Goal: Task Accomplishment & Management: Manage account settings

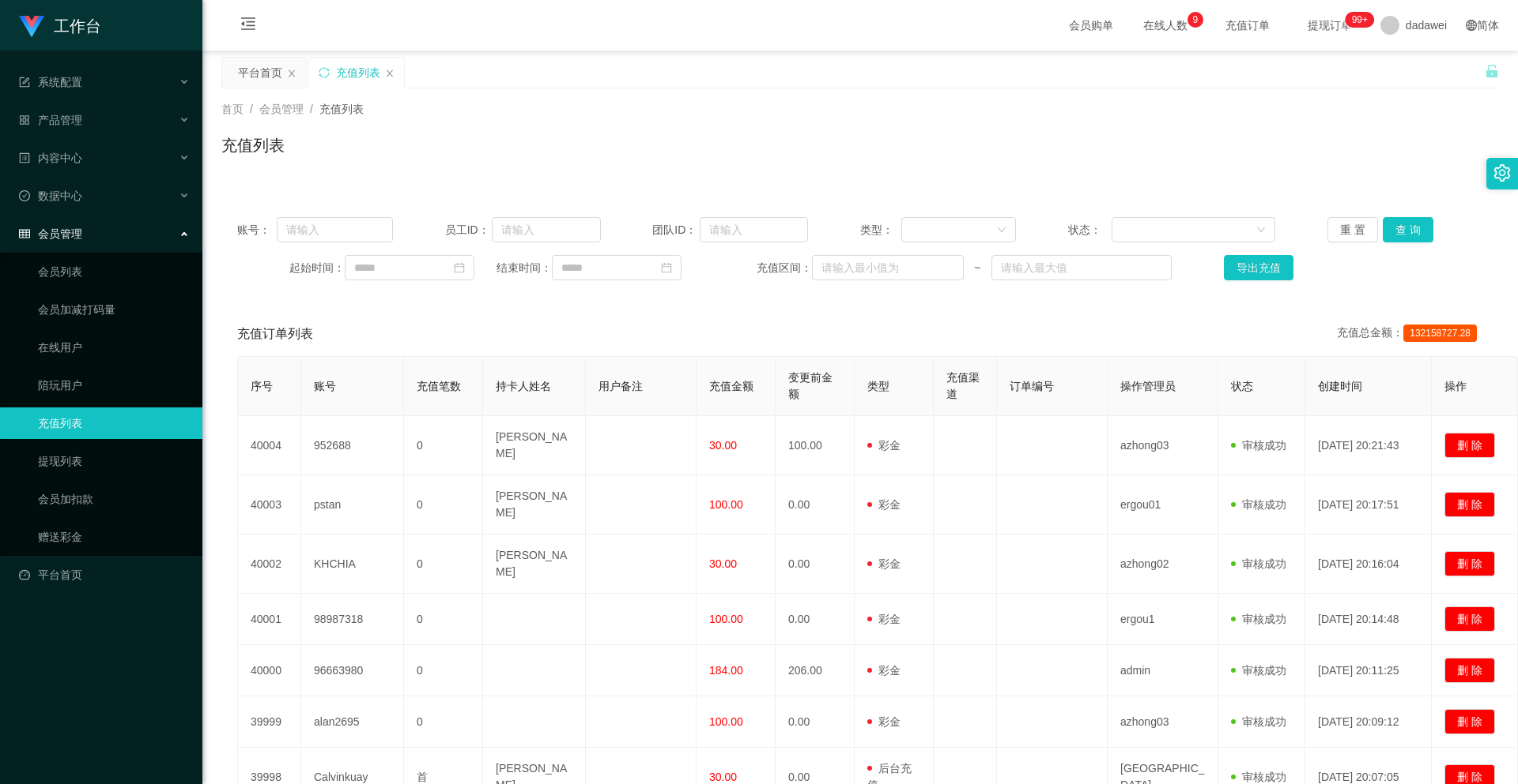
click at [256, 86] on div "平台首页" at bounding box center [260, 72] width 44 height 30
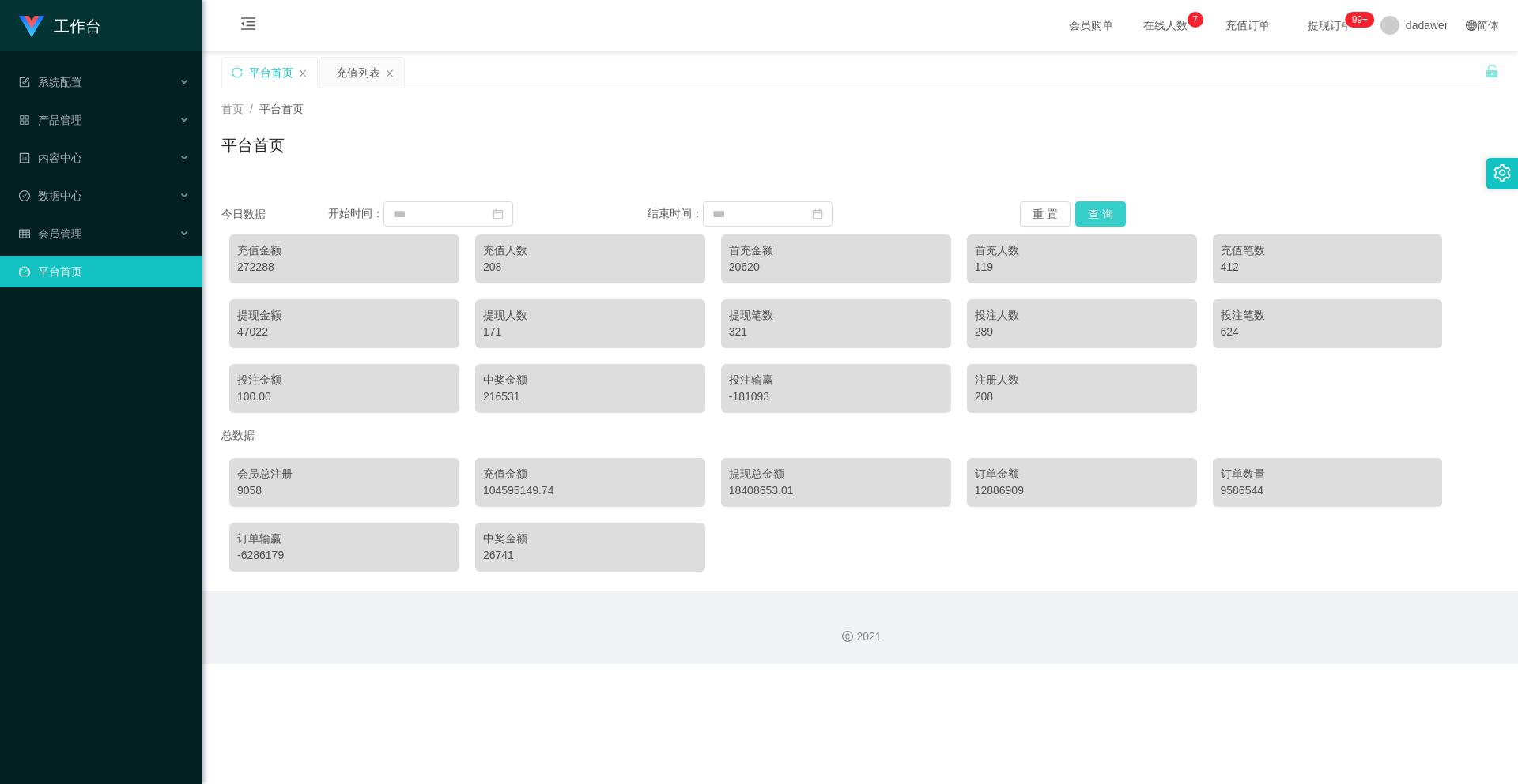
click at [1095, 215] on button "查 询" at bounding box center [1100, 214] width 51 height 25
drag, startPoint x: 279, startPoint y: 270, endPoint x: 251, endPoint y: 276, distance: 28.6
click at [251, 276] on div "充值金额 311411" at bounding box center [343, 258] width 230 height 49
click at [257, 289] on div "充值金额 311411 充值人数 213 首充金额 20650 首充人数 120 充值笔数 449 提现金额 100138 提现人数 179 提现笔数 391…" at bounding box center [859, 324] width 1278 height 194
click at [325, 85] on div "充值列表" at bounding box center [361, 72] width 84 height 30
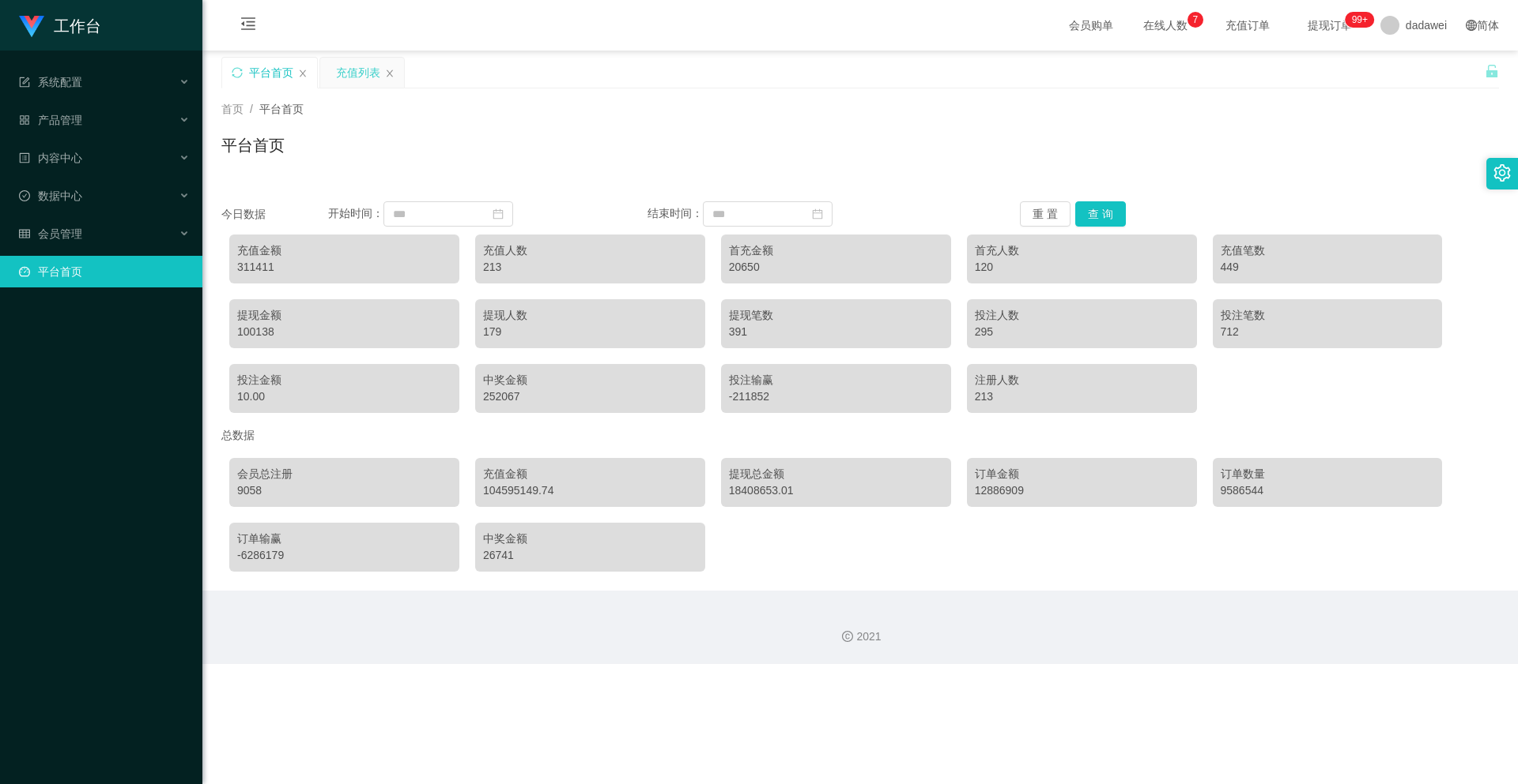
click at [358, 71] on div "充值列表" at bounding box center [358, 72] width 44 height 30
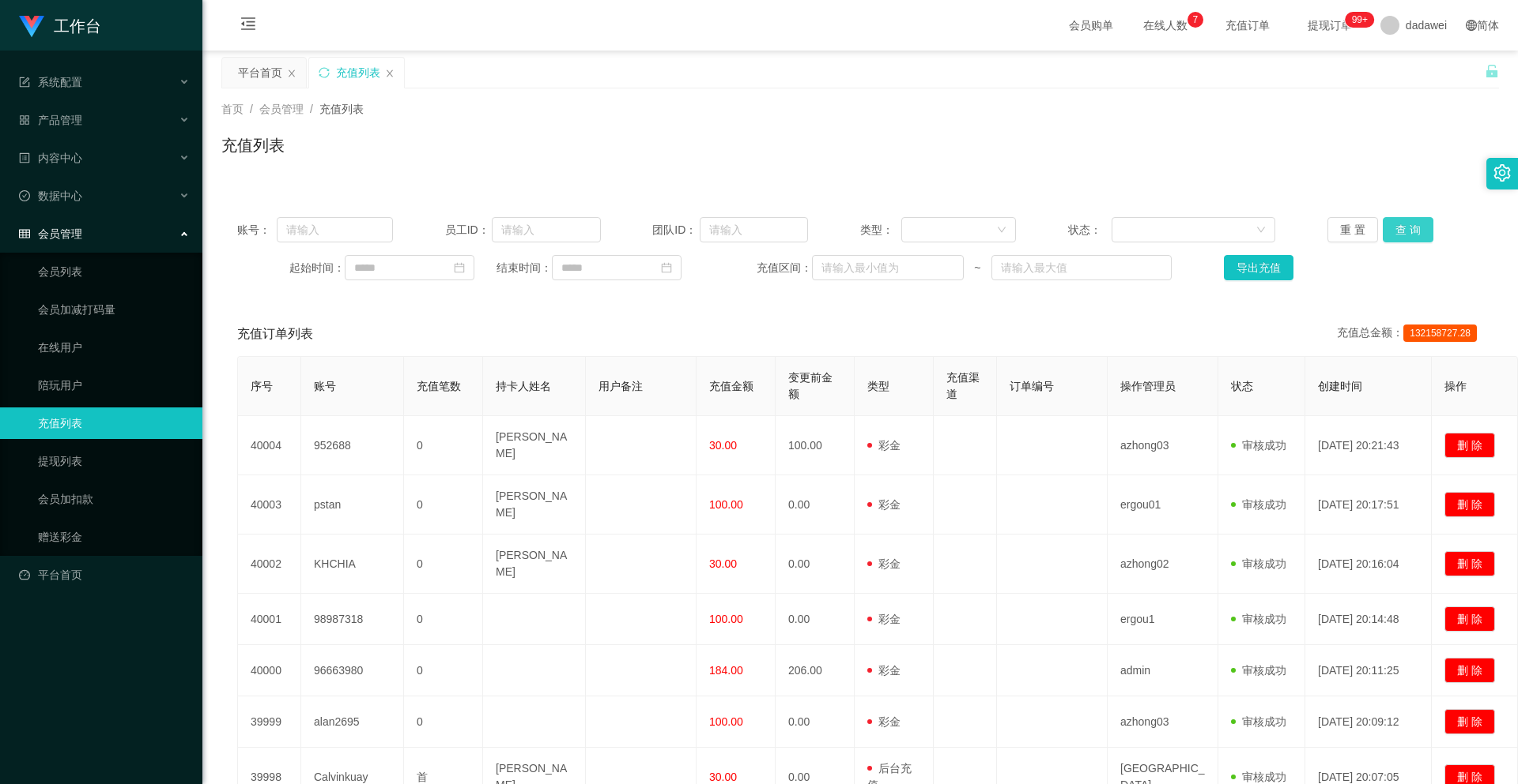
click at [1394, 229] on button "查 询" at bounding box center [1407, 230] width 51 height 25
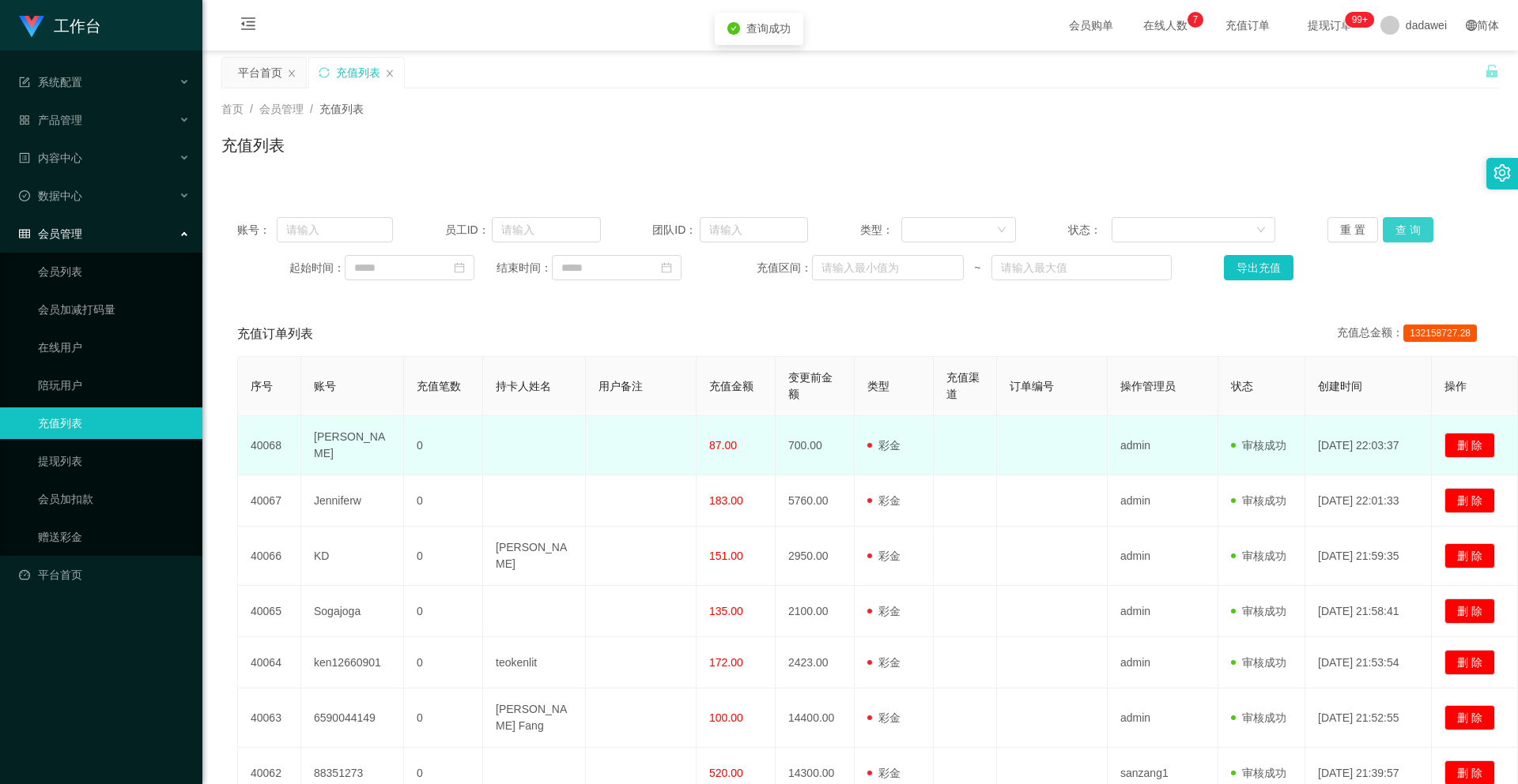
scroll to position [301, 0]
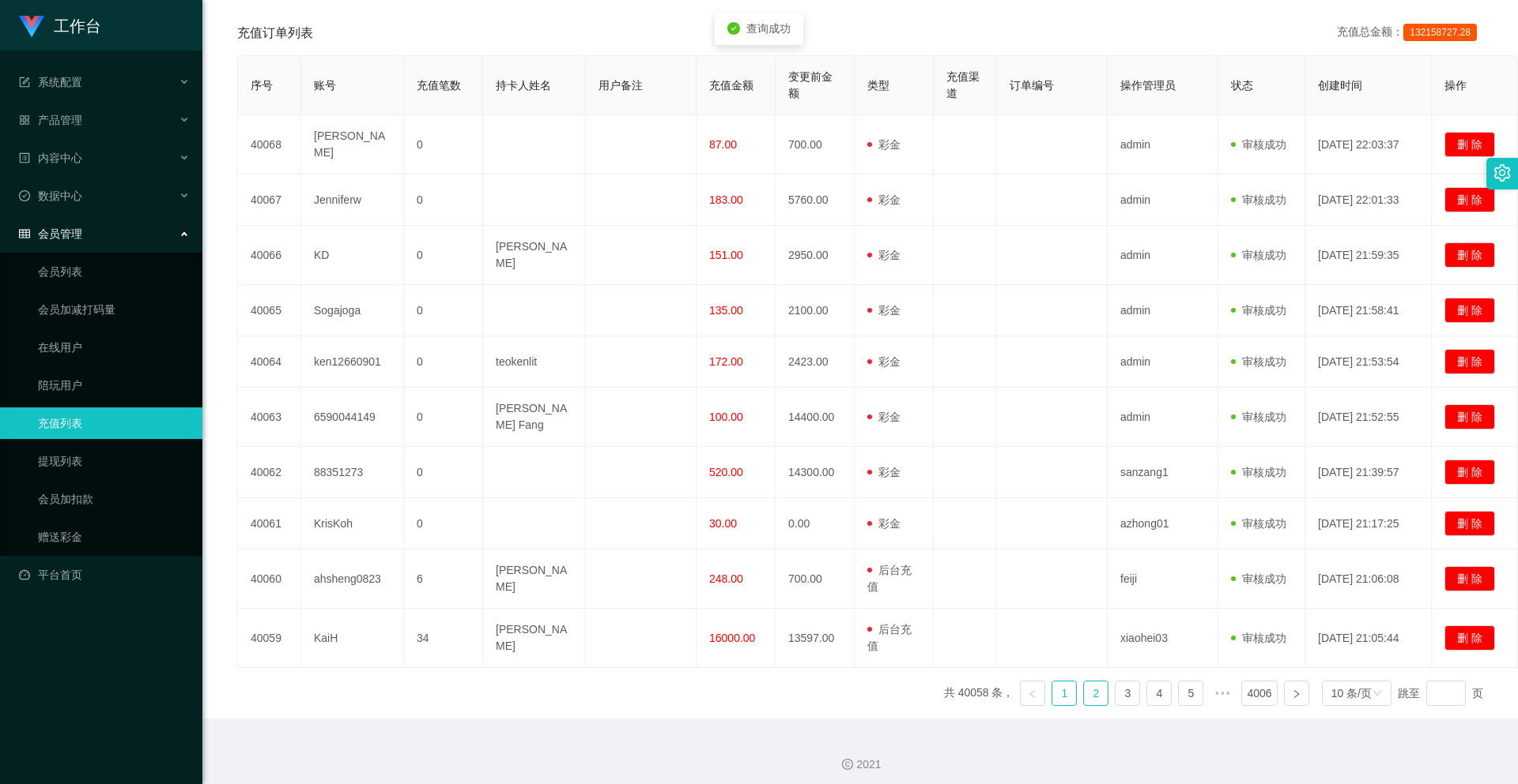
click at [1090, 683] on link "2" at bounding box center [1095, 694] width 24 height 24
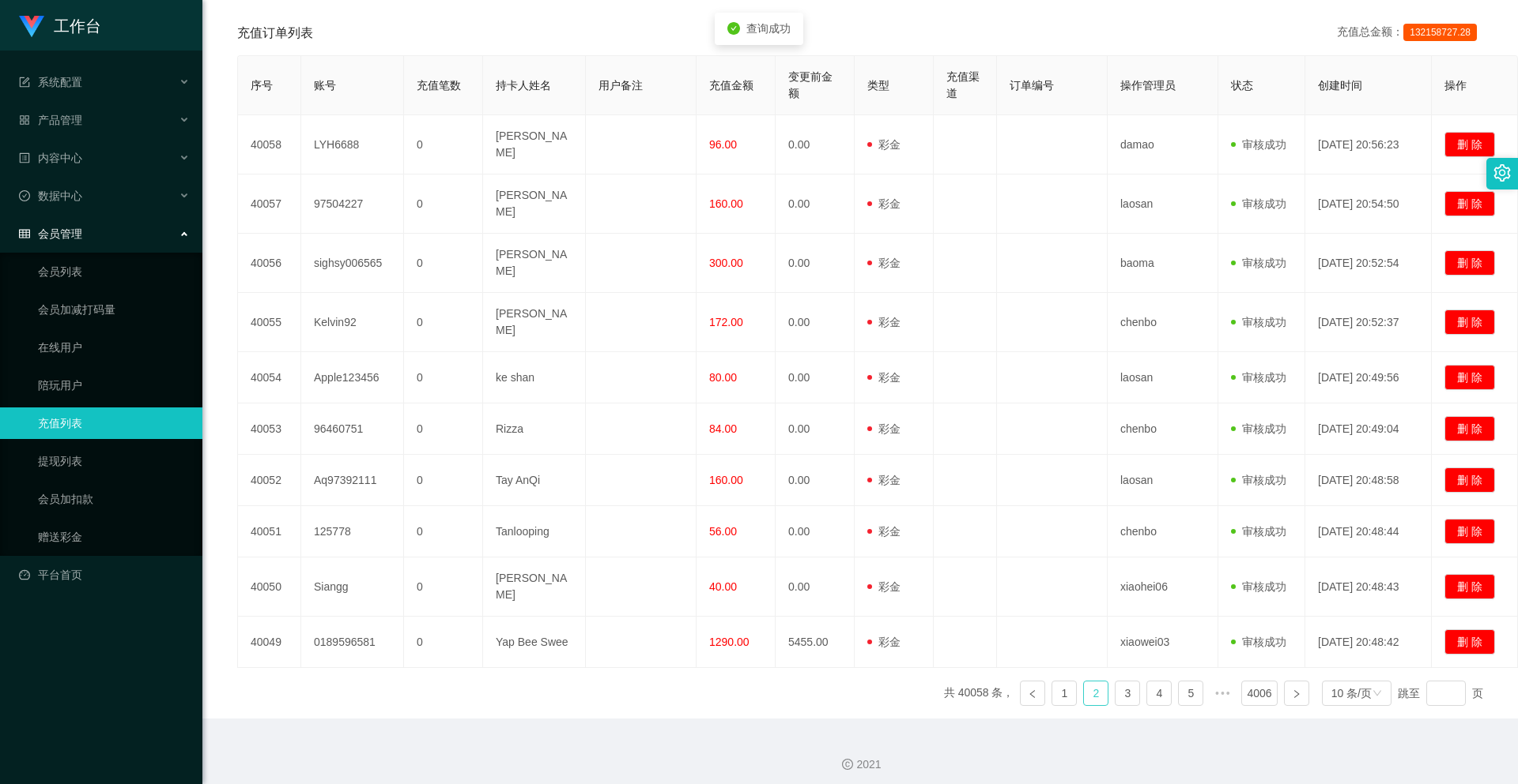
scroll to position [278, 0]
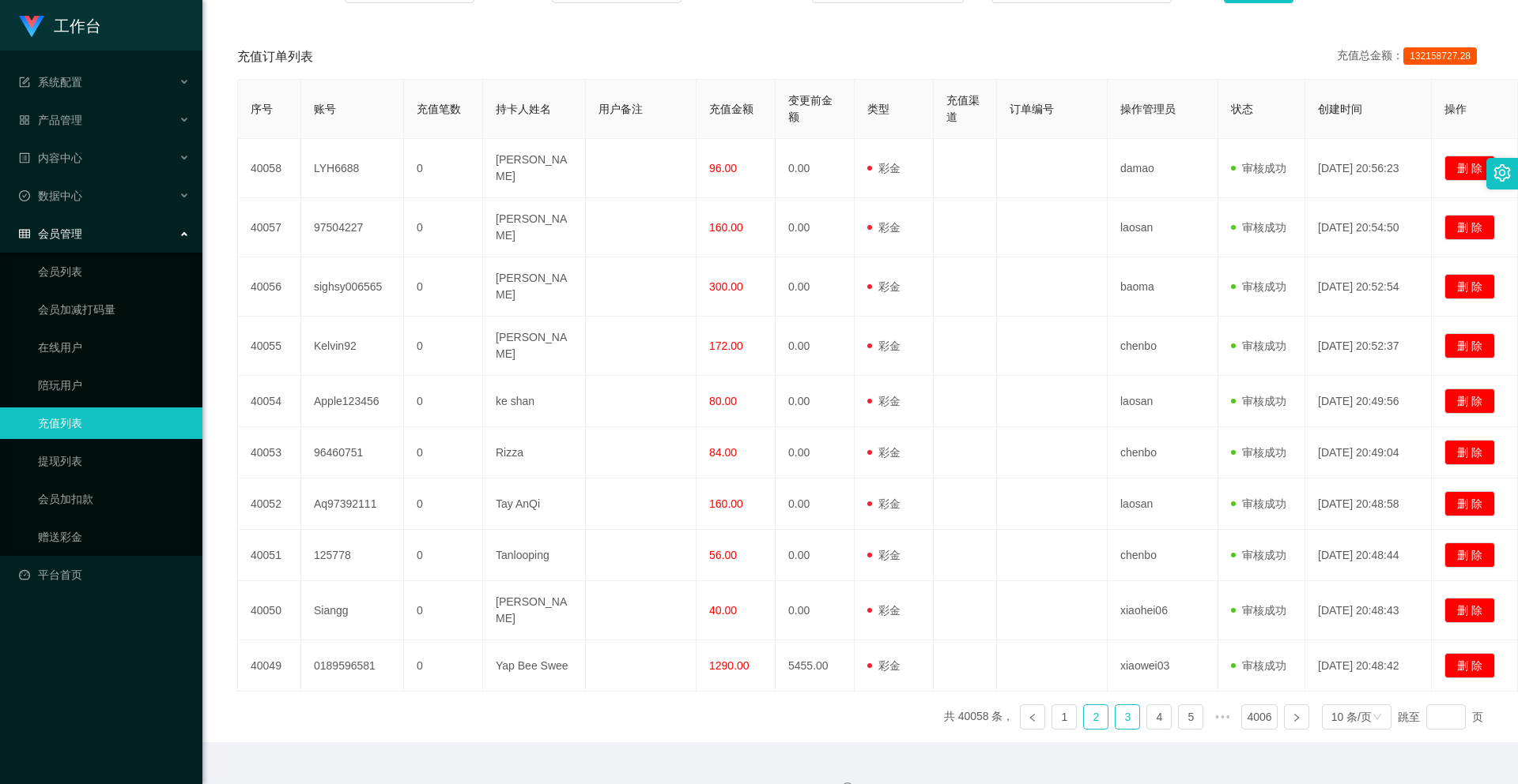
click at [1115, 705] on link "3" at bounding box center [1127, 717] width 24 height 24
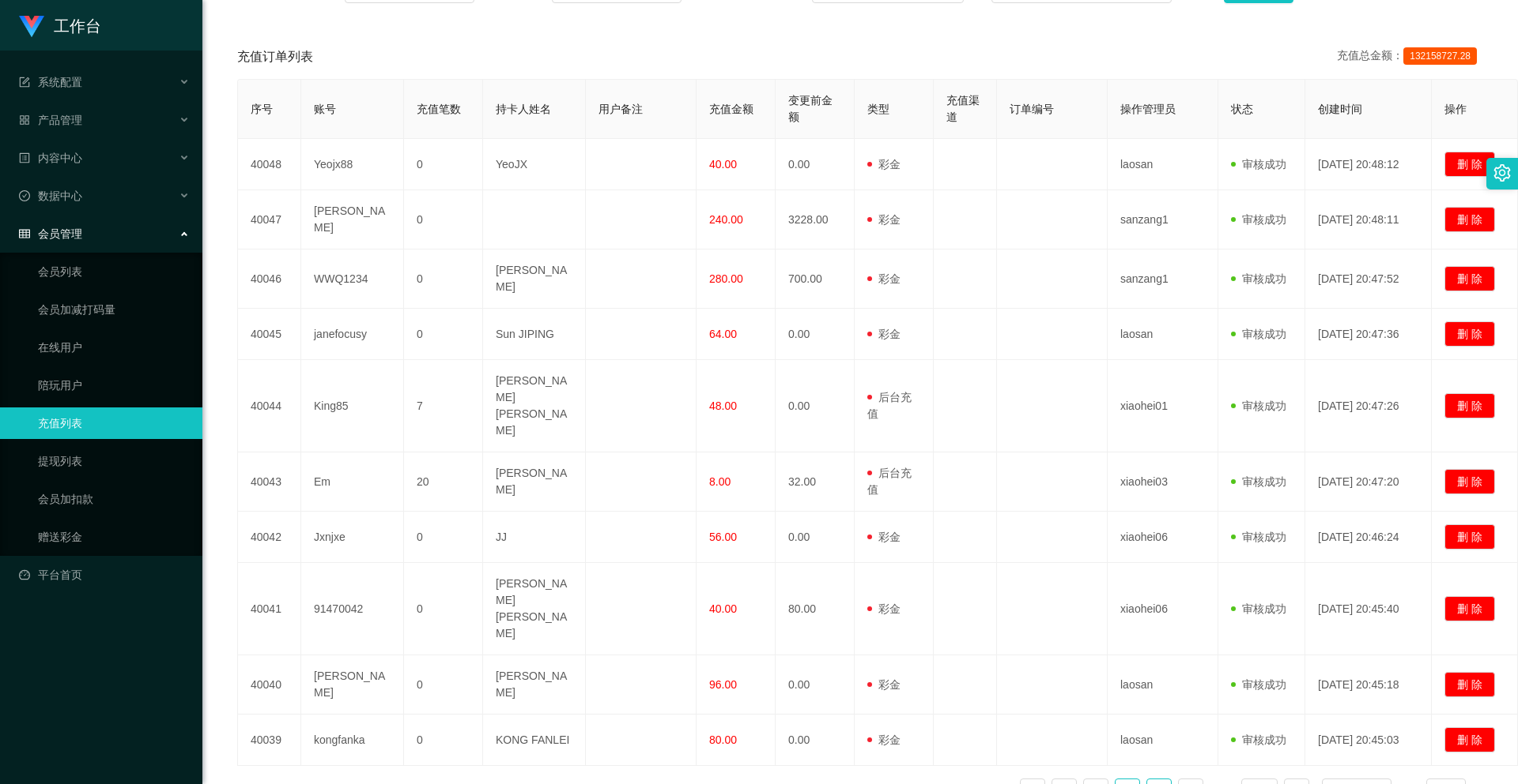
click at [1147, 779] on link "4" at bounding box center [1158, 791] width 24 height 24
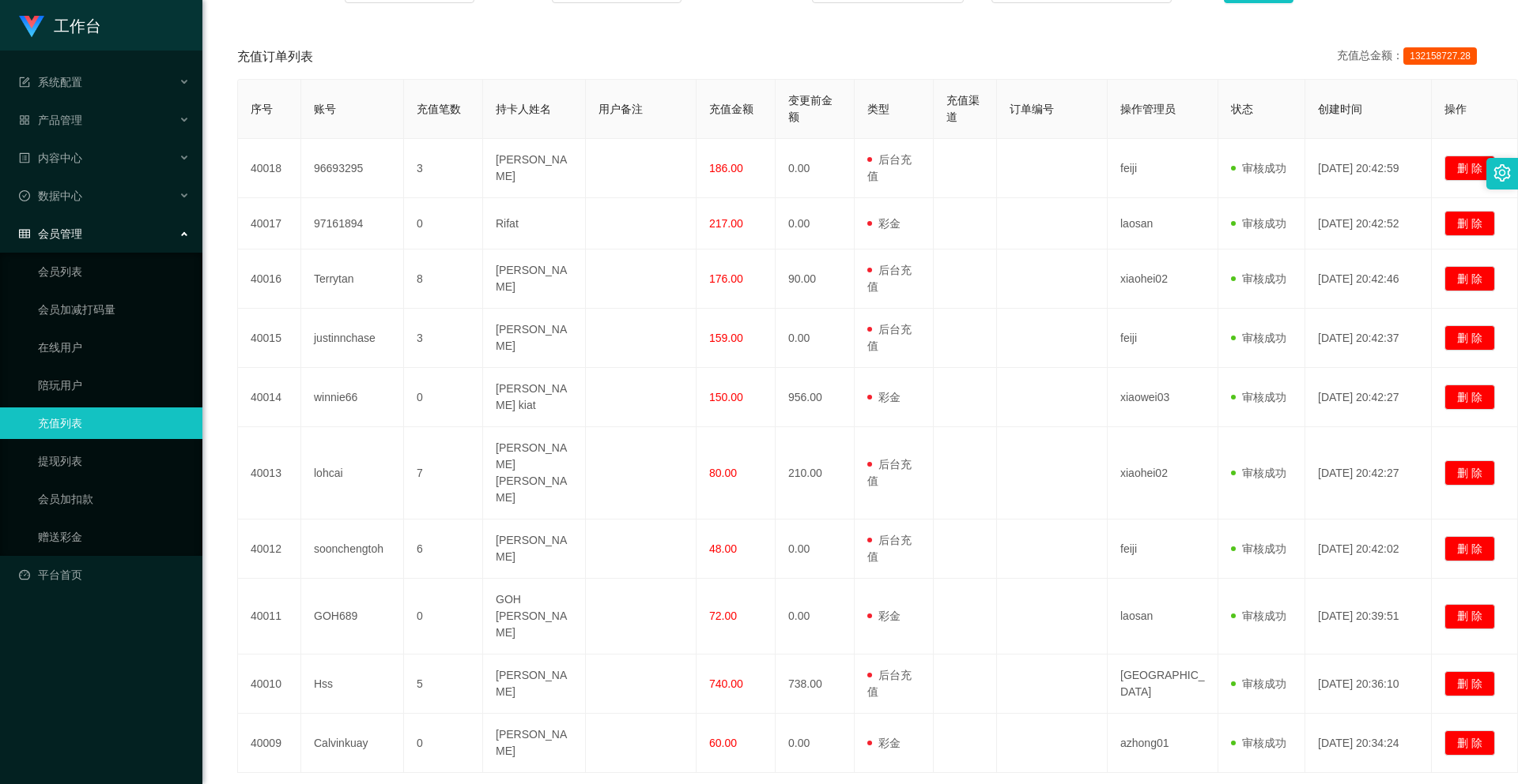
click at [1147, 784] on link "7" at bounding box center [1158, 798] width 24 height 24
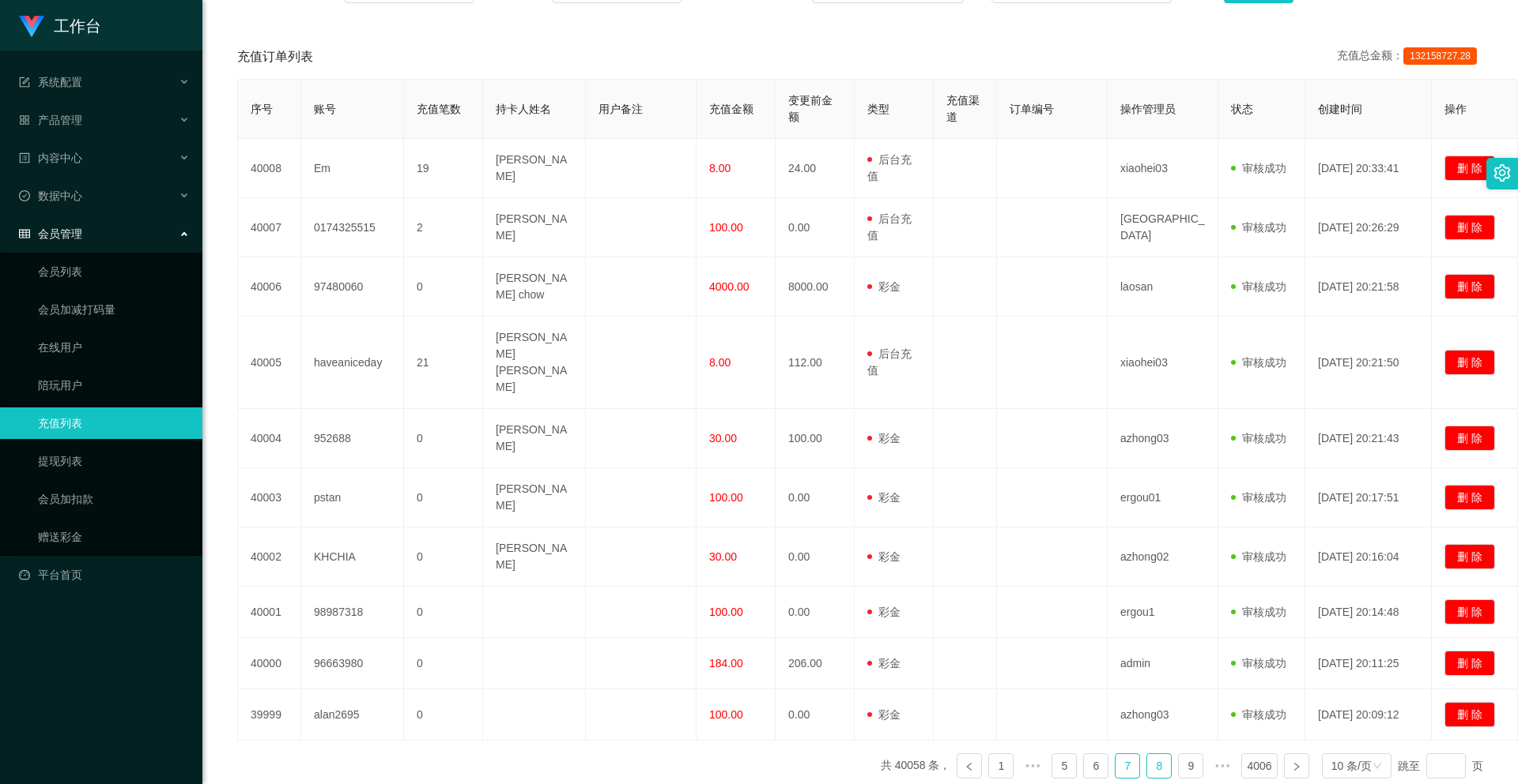
click at [1148, 754] on link "8" at bounding box center [1158, 766] width 24 height 24
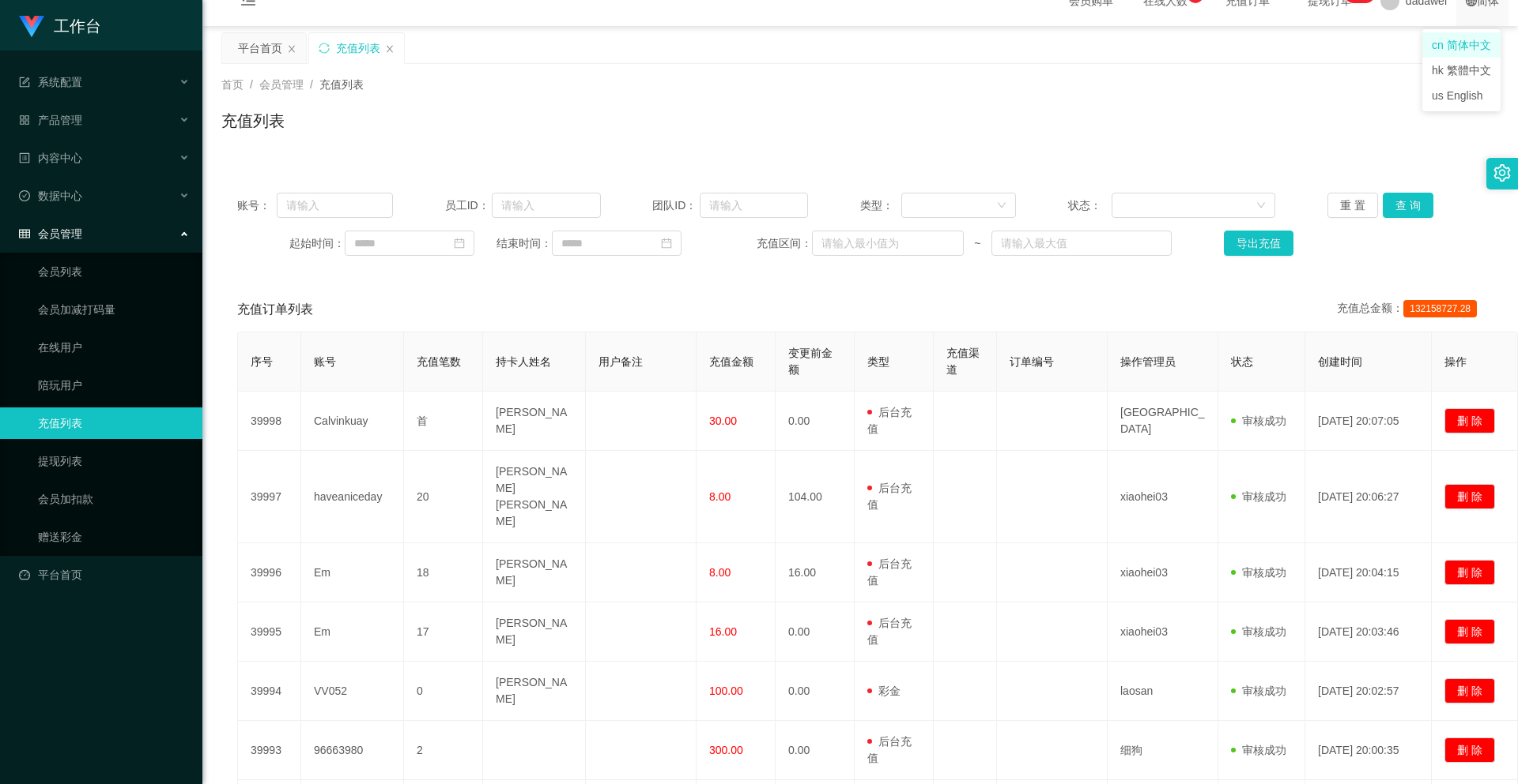
scroll to position [0, 0]
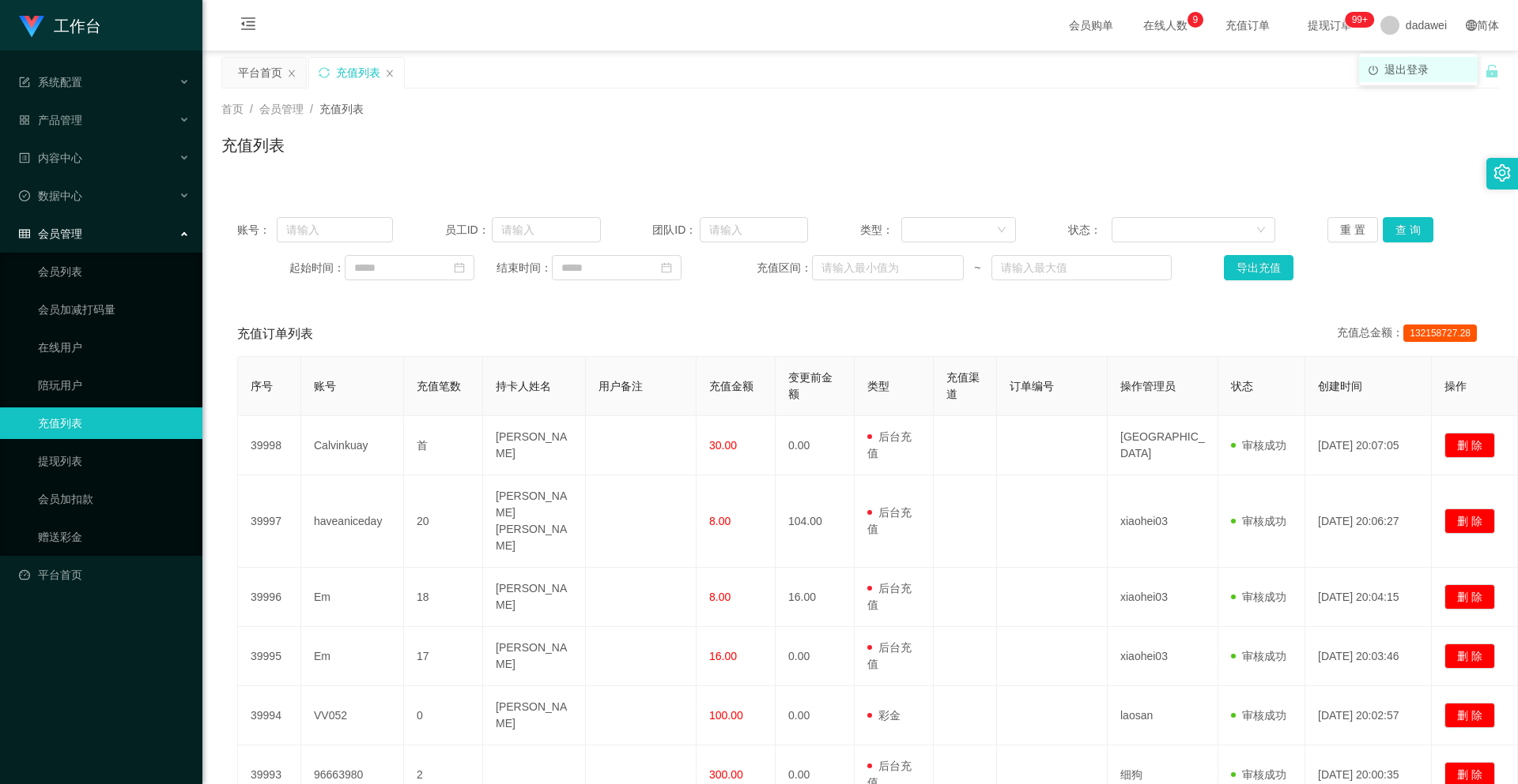
click at [1395, 64] on span "退出登录" at bounding box center [1406, 69] width 44 height 12
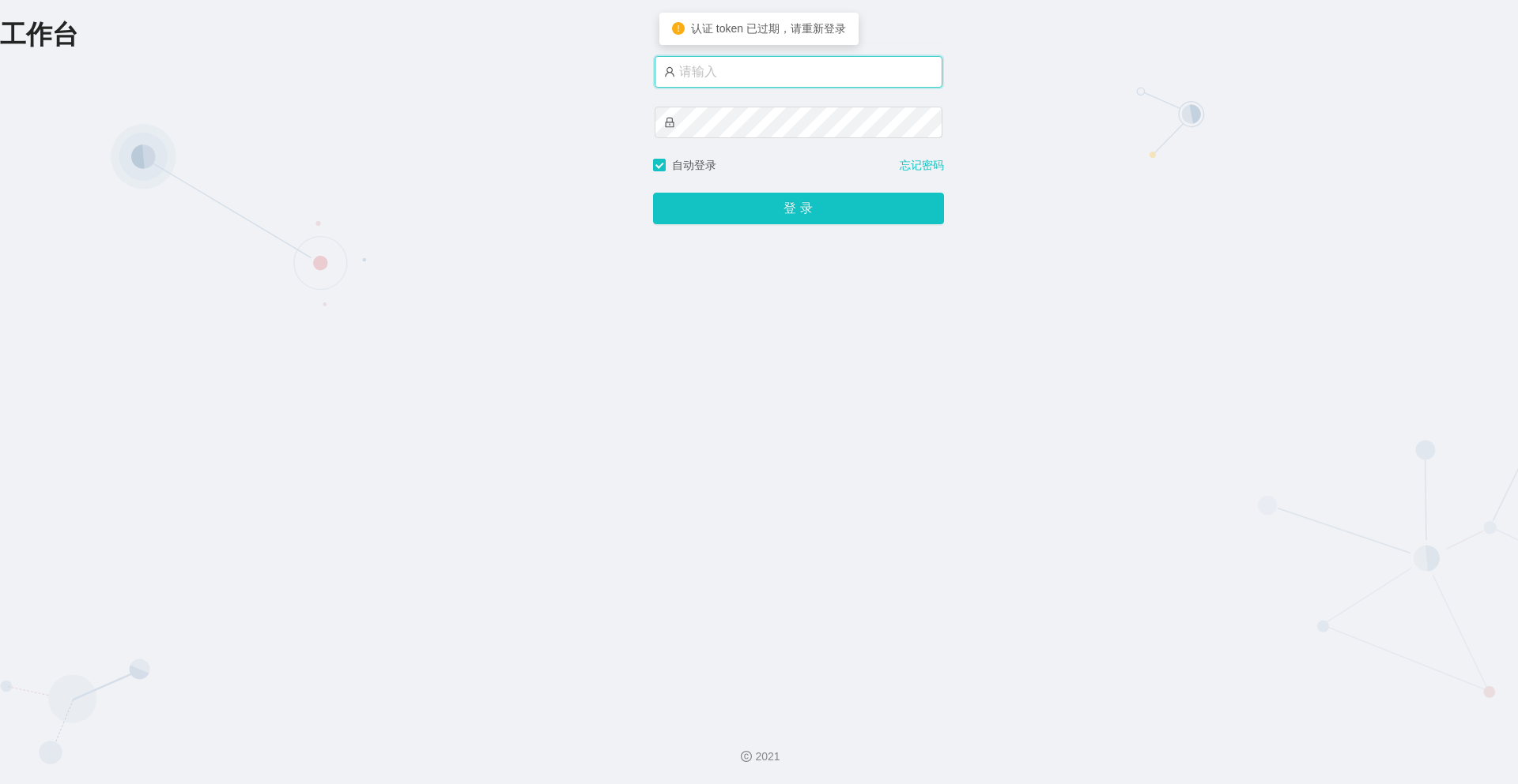
type input "dadawei"
